Goal: Check status

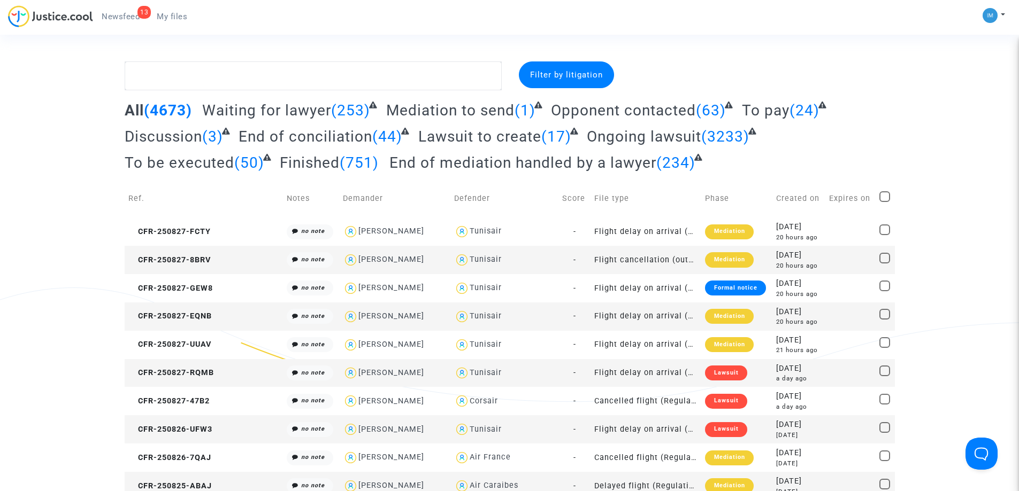
click at [192, 160] on span "To be executed" at bounding box center [180, 163] width 110 height 18
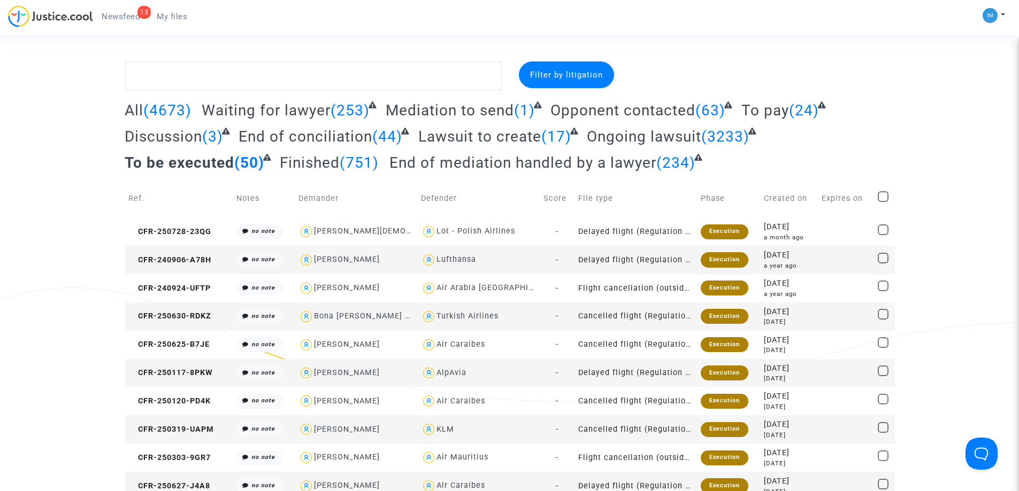
click at [756, 107] on span "To pay" at bounding box center [765, 111] width 48 height 18
